Goal: Task Accomplishment & Management: Manage account settings

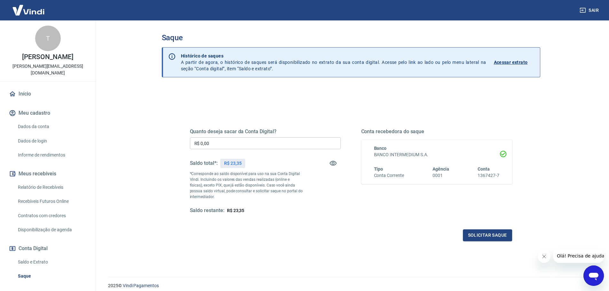
click at [307, 148] on input "R$ 0,00" at bounding box center [265, 144] width 151 height 12
type input "R$ 23,35"
click at [481, 238] on button "Solicitar saque" at bounding box center [487, 236] width 49 height 12
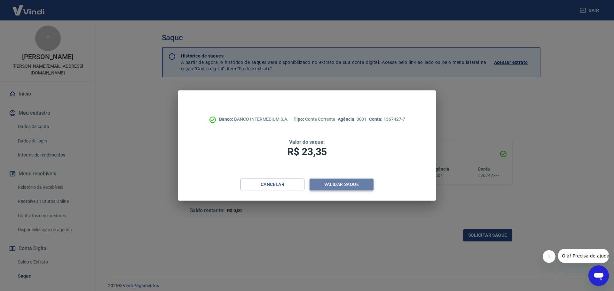
click at [345, 185] on button "Validar saque" at bounding box center [342, 185] width 64 height 12
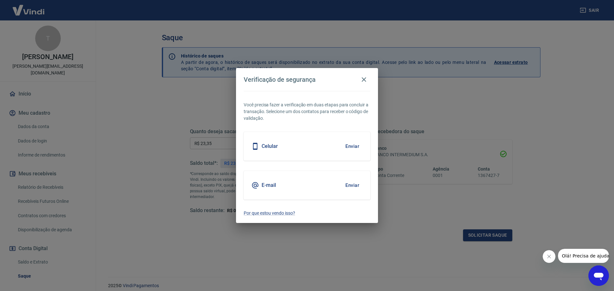
click at [342, 149] on div "Celular Enviar" at bounding box center [307, 146] width 127 height 29
click at [346, 146] on button "Enviar" at bounding box center [352, 146] width 21 height 13
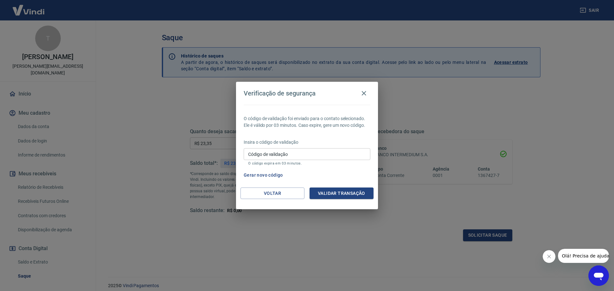
click at [341, 158] on input "Código de validação" at bounding box center [307, 154] width 127 height 12
type input "955160"
click at [346, 198] on button "Validar transação" at bounding box center [342, 194] width 64 height 12
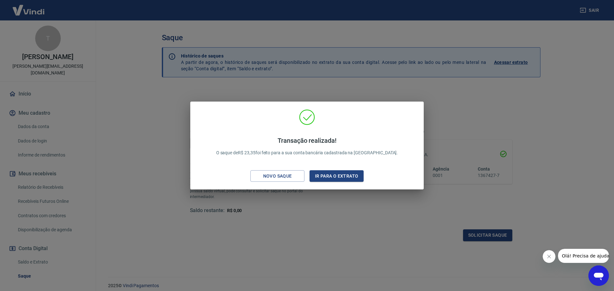
click at [466, 129] on div "Transação realizada! O saque de R$ 23,35 foi feito para a sua conta bancária ca…" at bounding box center [307, 145] width 614 height 291
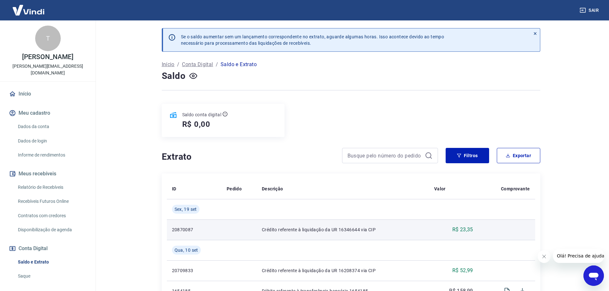
click at [466, 225] on td "R$ 23,35" at bounding box center [453, 230] width 49 height 20
click at [466, 228] on p "R$ 23,35" at bounding box center [463, 230] width 21 height 8
copy p "23,35"
